Goal: Task Accomplishment & Management: Manage account settings

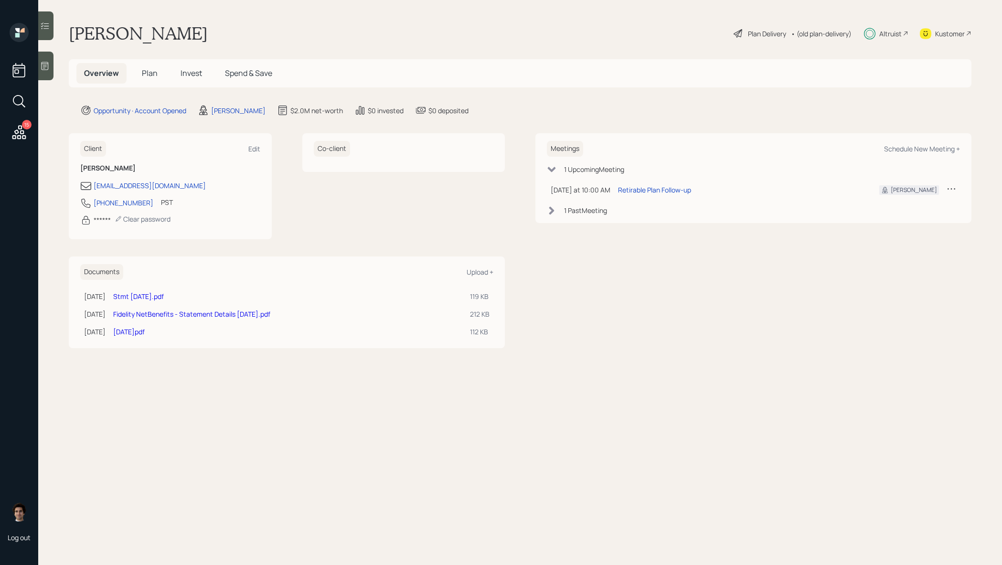
click at [20, 133] on icon at bounding box center [19, 132] width 17 height 17
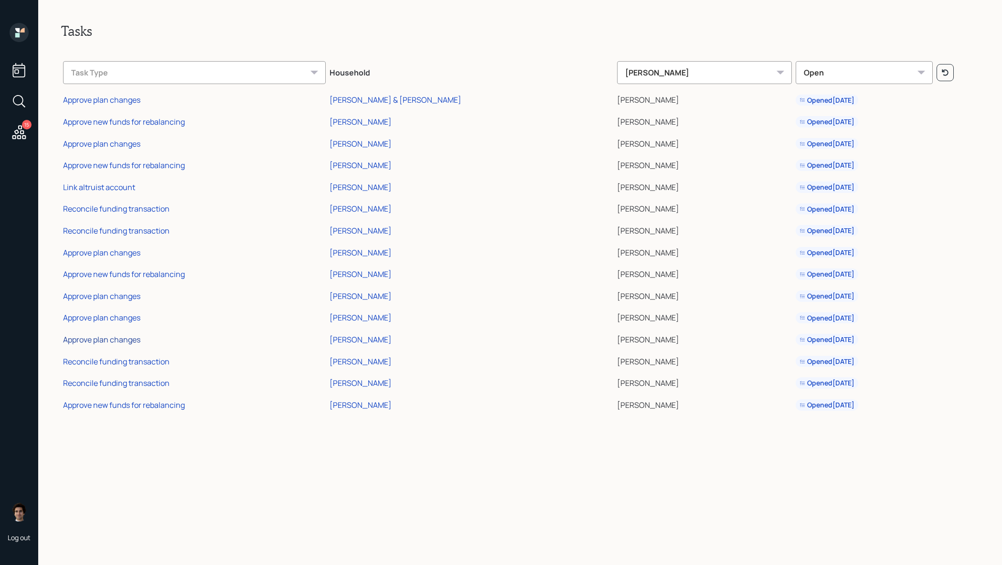
click at [133, 340] on div "Approve plan changes" at bounding box center [101, 339] width 77 height 11
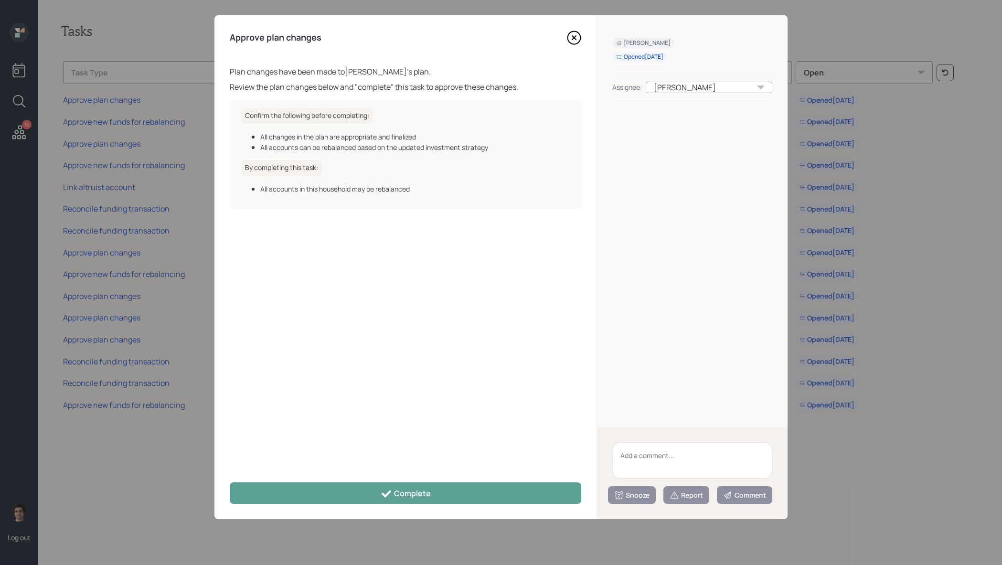
click at [715, 453] on textarea at bounding box center [693, 460] width 160 height 36
type textarea "bday clean up!"
click at [677, 494] on icon at bounding box center [675, 496] width 10 height 10
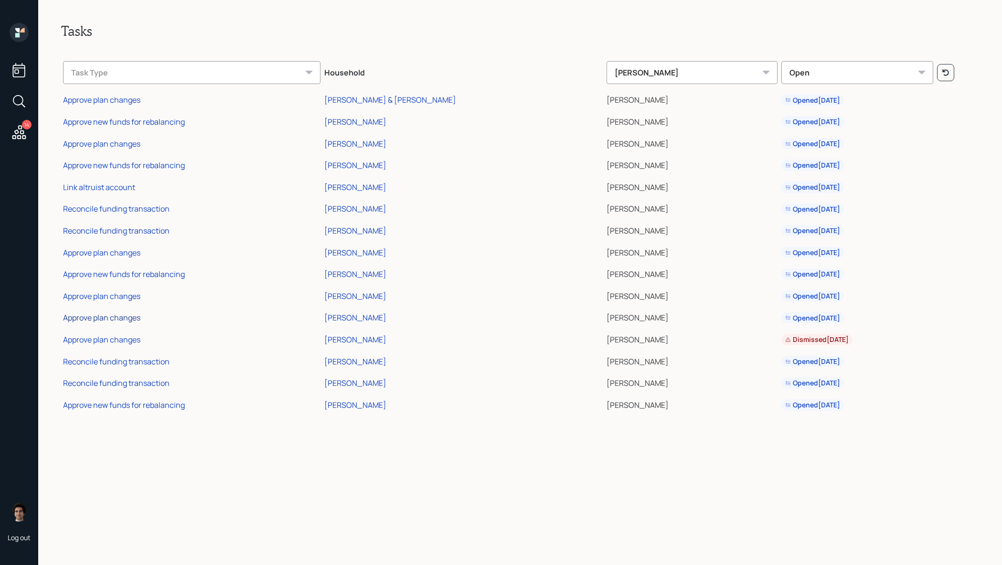
click at [122, 319] on div "Approve plan changes" at bounding box center [101, 317] width 77 height 11
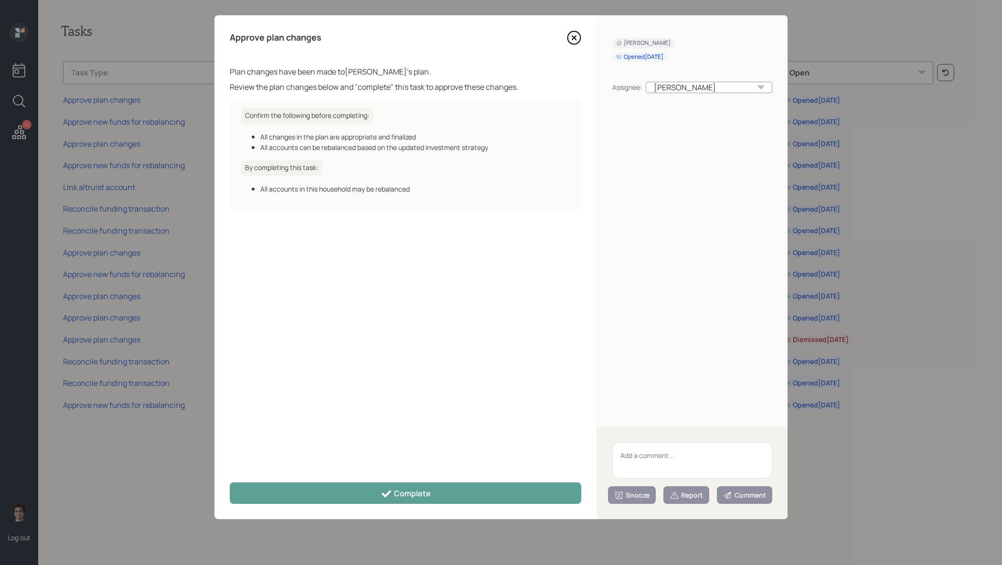
click at [426, 478] on div "Approve plan changes Plan changes have been made to [PERSON_NAME] 's plan. Revi…" at bounding box center [406, 267] width 382 height 504
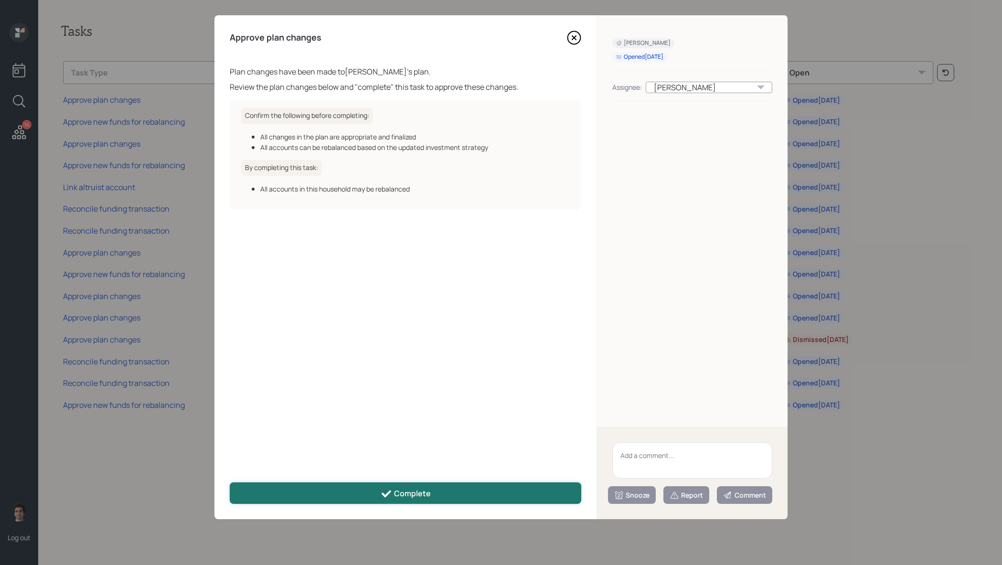
click at [427, 488] on div "Complete" at bounding box center [406, 493] width 50 height 11
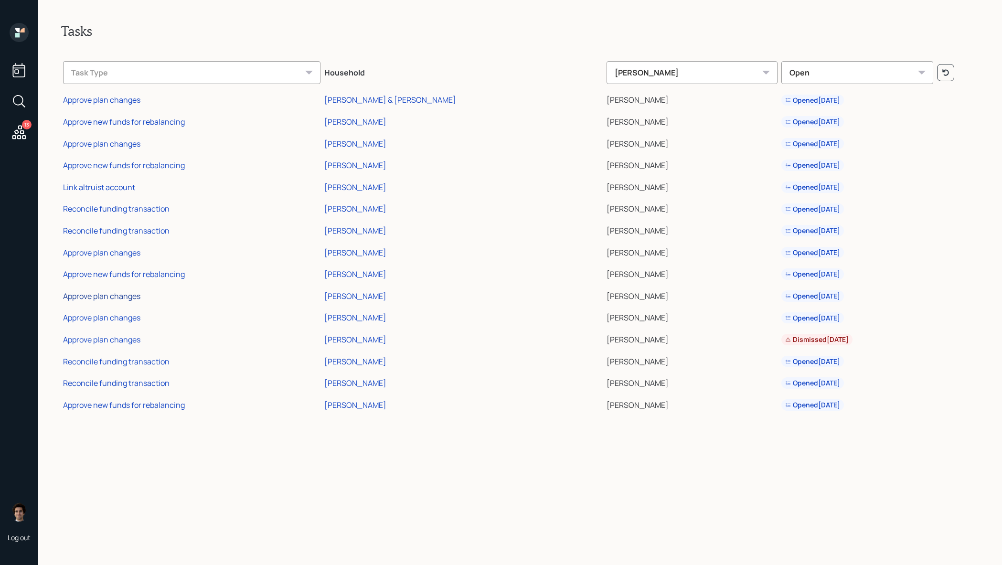
click at [98, 297] on div "Approve plan changes" at bounding box center [101, 296] width 77 height 11
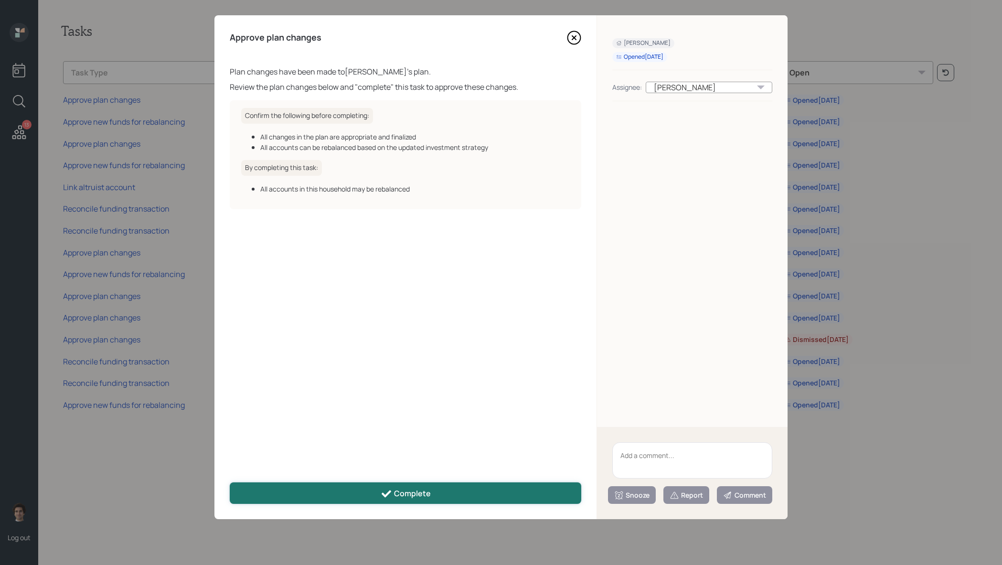
click at [513, 499] on button "Complete" at bounding box center [406, 494] width 352 height 22
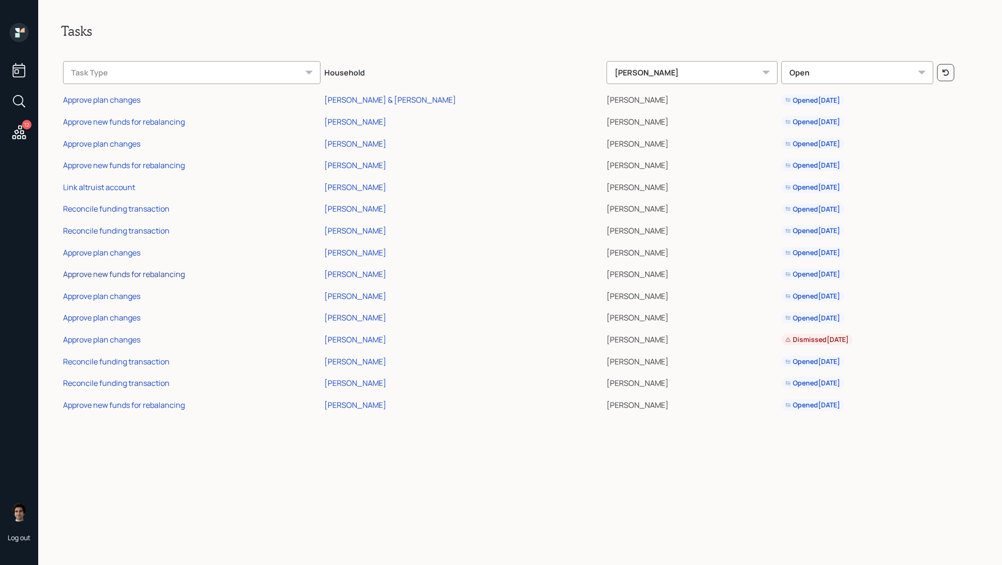
click at [146, 276] on div "Approve new funds for rebalancing" at bounding box center [124, 274] width 122 height 11
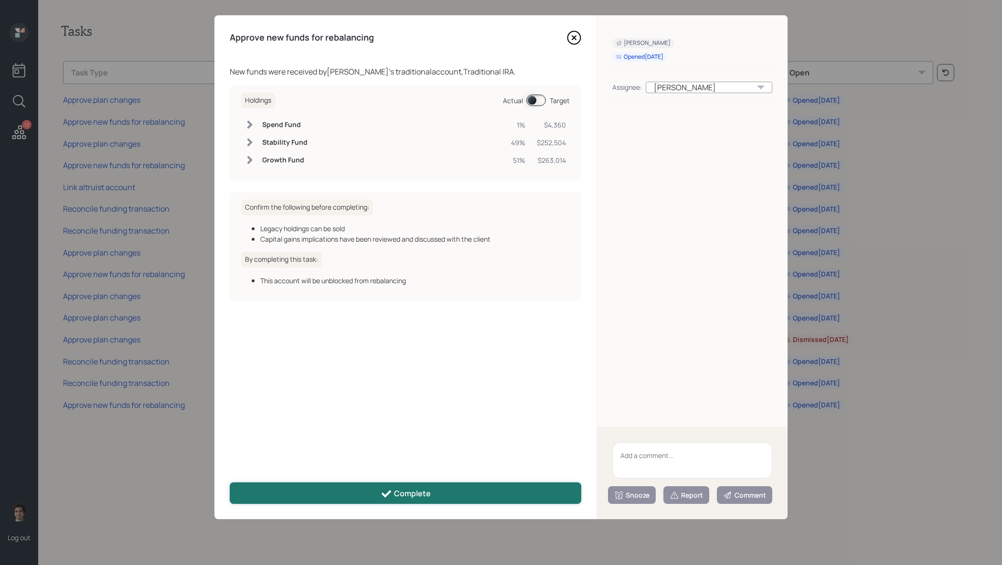
click at [466, 486] on button "Complete" at bounding box center [406, 494] width 352 height 22
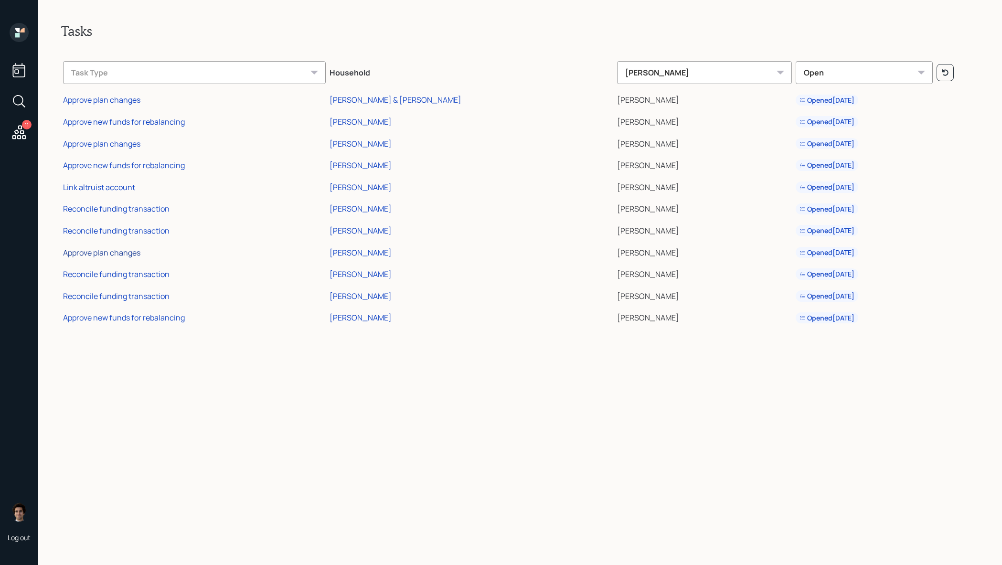
click at [133, 256] on div "Approve plan changes" at bounding box center [101, 253] width 77 height 11
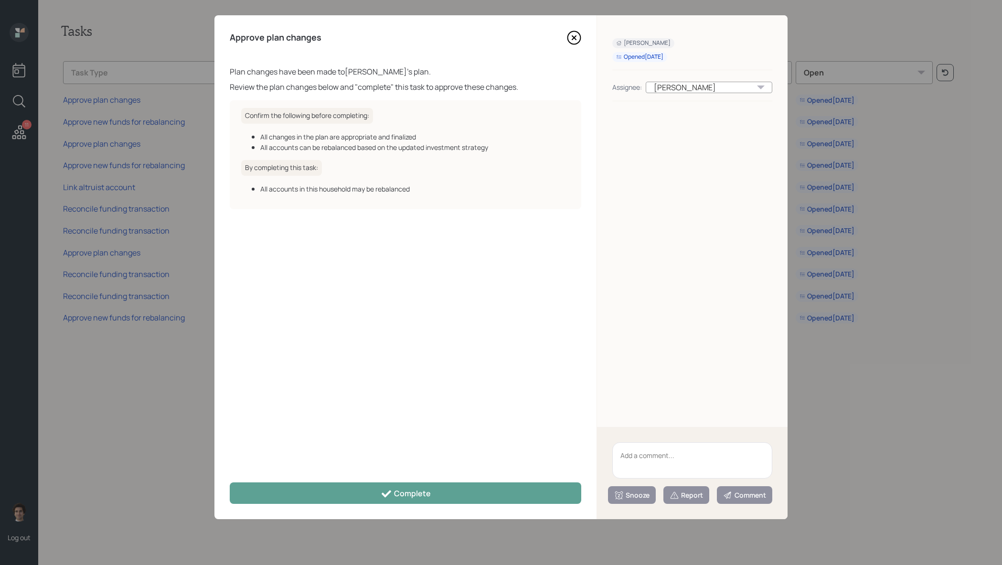
click at [700, 458] on textarea at bounding box center [693, 460] width 160 height 36
type textarea "bday clean up"
click at [688, 498] on div "Report" at bounding box center [686, 496] width 33 height 10
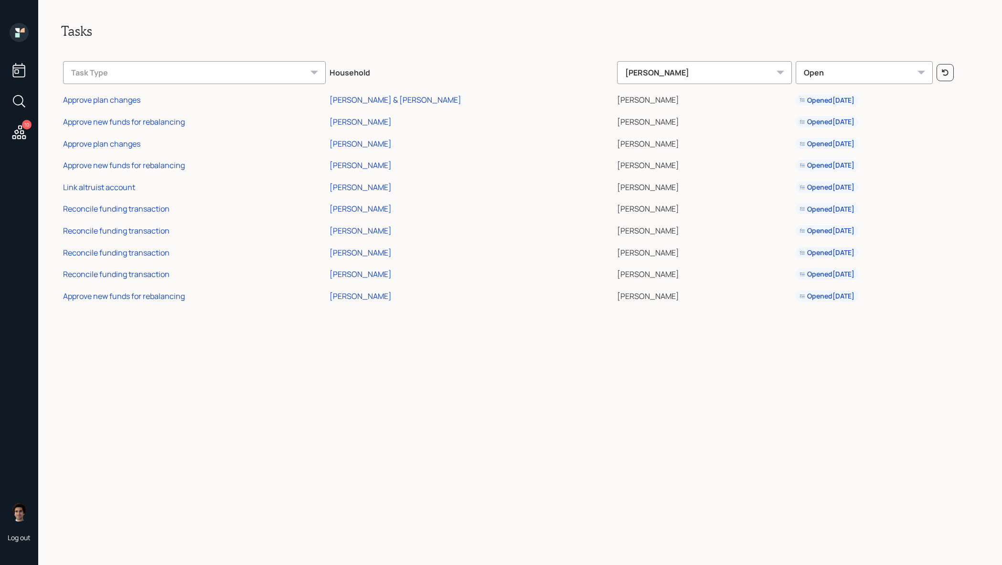
click at [162, 322] on div "Tasks Task Type Household Harrison Schaefer Open Approve plan changes Lori & St…" at bounding box center [520, 282] width 964 height 565
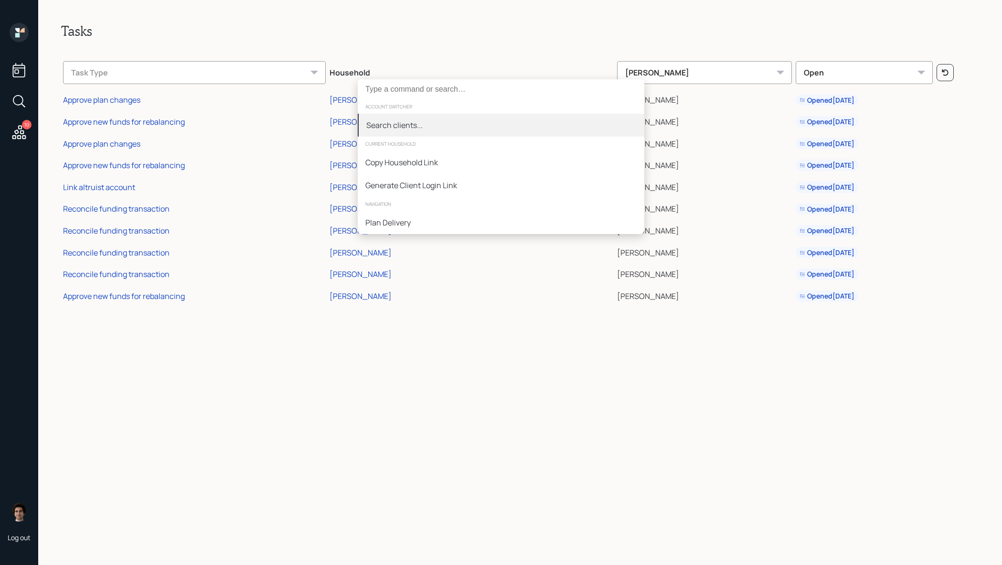
type input "a"
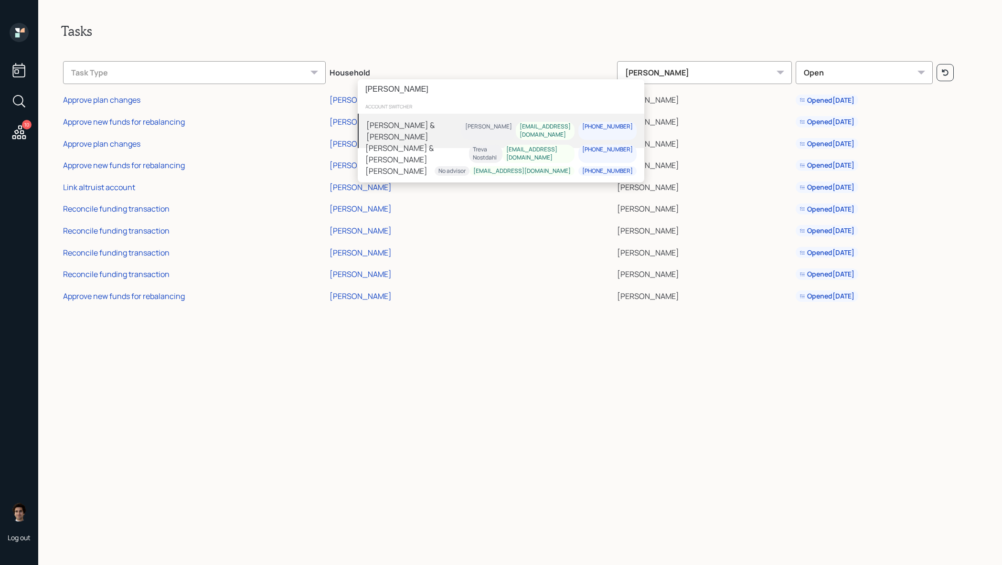
type input "david pearson"
click at [467, 132] on div "David & Lesley Pearson Harrison Schaefer dactlaw@yahoo.com 619-823-3873" at bounding box center [501, 131] width 287 height 34
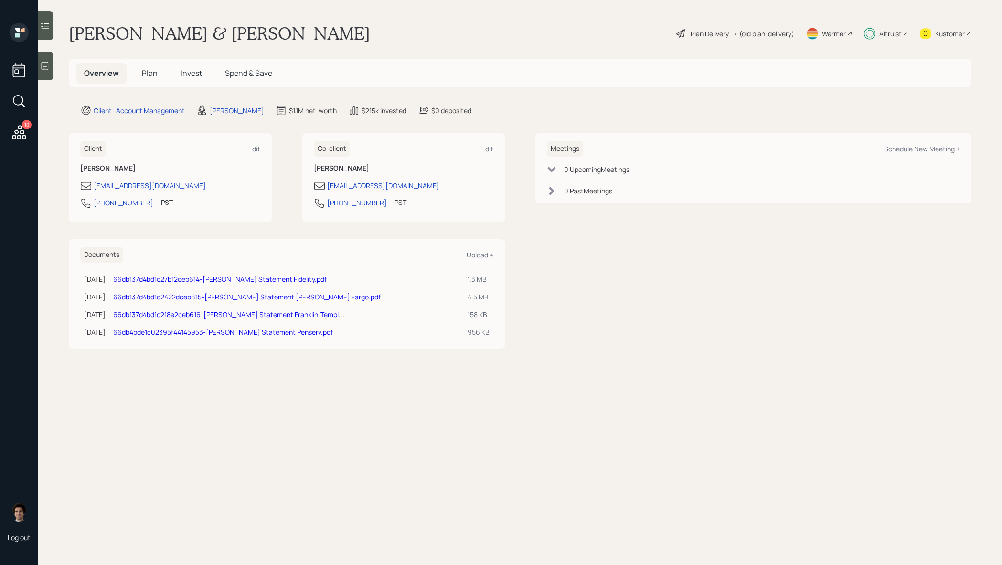
click at [158, 81] on h5 "Plan" at bounding box center [149, 73] width 31 height 21
